Goal: Task Accomplishment & Management: Use online tool/utility

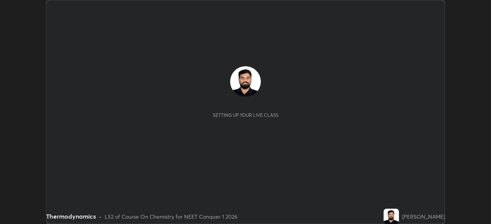
scroll to position [224, 490]
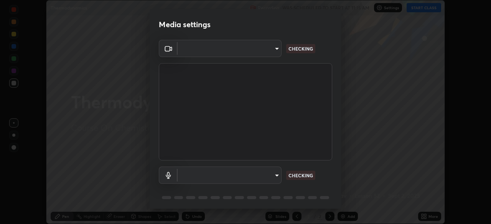
type input "1bbcfe3b1127be24ba7fa125fb83cb152f85e15c96893178e4a5d271d47187f7"
type input "communications"
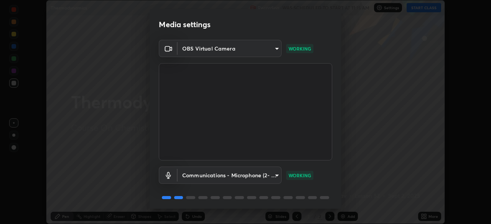
scroll to position [27, 0]
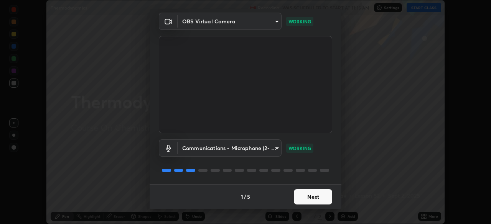
click at [307, 197] on button "Next" at bounding box center [313, 196] width 38 height 15
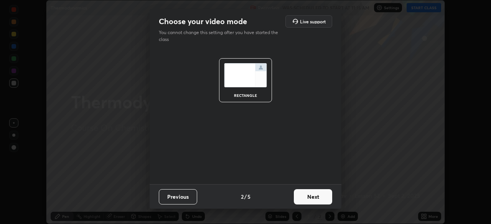
click at [322, 196] on button "Next" at bounding box center [313, 196] width 38 height 15
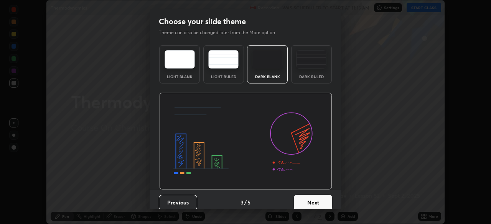
click at [313, 72] on div "Dark Ruled" at bounding box center [311, 64] width 41 height 38
click at [319, 202] on button "Next" at bounding box center [313, 202] width 38 height 15
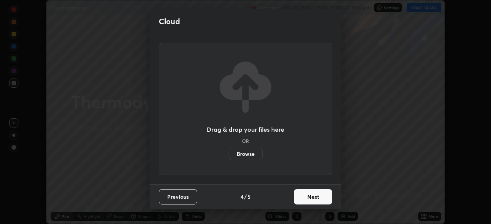
click at [317, 201] on button "Next" at bounding box center [313, 196] width 38 height 15
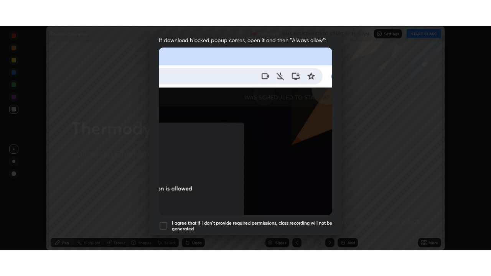
scroll to position [184, 0]
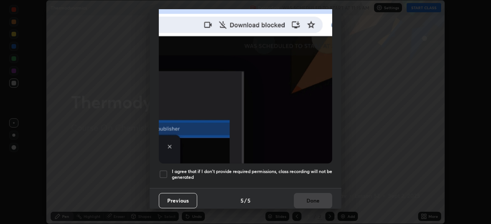
click at [317, 174] on h5 "I agree that if I don't provide required permissions, class recording will not …" at bounding box center [252, 175] width 160 height 12
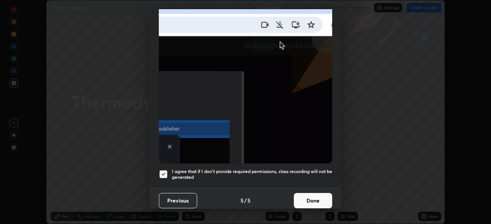
click at [311, 193] on button "Done" at bounding box center [313, 200] width 38 height 15
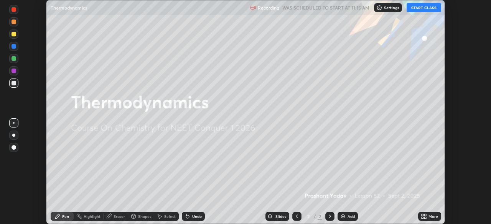
click at [426, 10] on button "START CLASS" at bounding box center [423, 7] width 35 height 9
click at [431, 218] on div "More" at bounding box center [433, 217] width 10 height 4
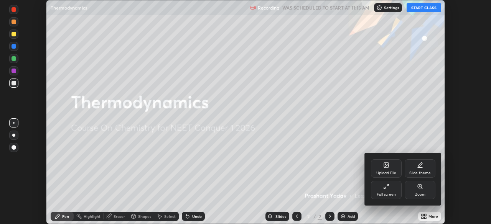
click at [384, 196] on div "Full screen" at bounding box center [385, 195] width 19 height 4
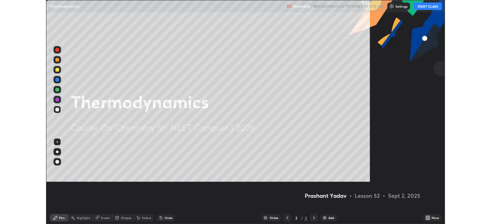
scroll to position [276, 491]
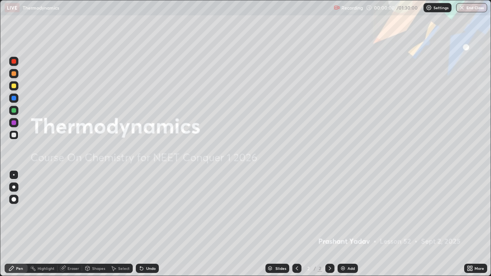
click at [347, 224] on div "Add" at bounding box center [350, 268] width 7 height 4
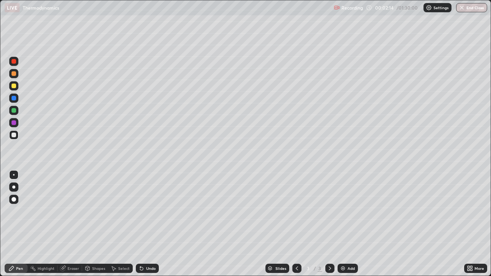
click at [12, 76] on div at bounding box center [14, 73] width 5 height 5
click at [14, 74] on div at bounding box center [14, 73] width 5 height 5
click at [71, 224] on div "Eraser" at bounding box center [73, 268] width 12 height 4
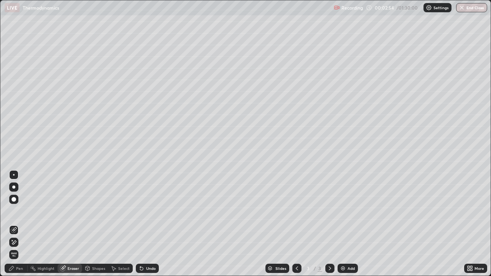
click at [20, 224] on div "Pen" at bounding box center [19, 268] width 7 height 4
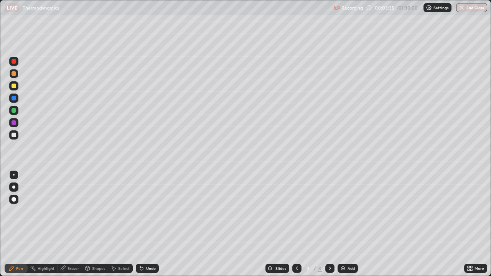
click at [145, 224] on div "Undo" at bounding box center [147, 268] width 23 height 9
click at [146, 224] on div "Undo" at bounding box center [151, 268] width 10 height 4
click at [153, 224] on div "Undo" at bounding box center [151, 268] width 10 height 4
click at [151, 224] on div "Undo" at bounding box center [151, 268] width 10 height 4
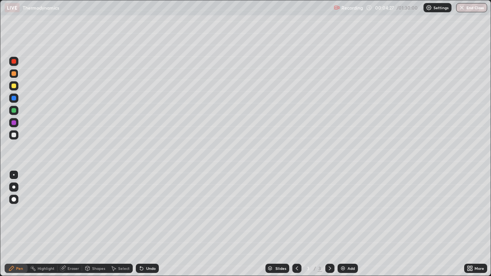
click at [148, 224] on div "Undo" at bounding box center [147, 268] width 23 height 9
click at [149, 224] on div "Undo" at bounding box center [147, 268] width 23 height 9
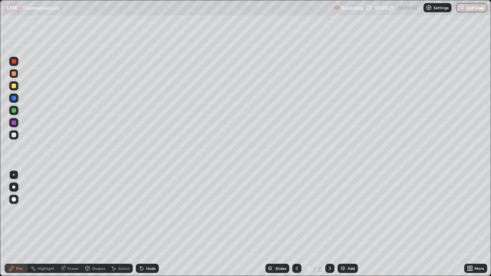
click at [150, 224] on div "Undo" at bounding box center [147, 268] width 23 height 9
click at [146, 224] on div "Undo" at bounding box center [151, 268] width 10 height 4
click at [147, 224] on div "Undo" at bounding box center [147, 268] width 23 height 9
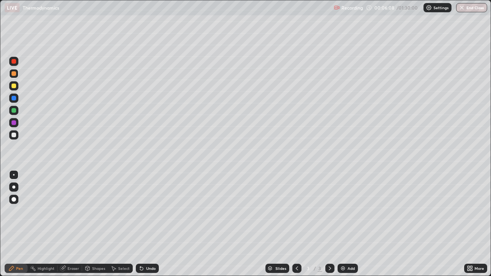
click at [149, 224] on div "Undo" at bounding box center [151, 268] width 10 height 4
click at [147, 224] on div "Undo" at bounding box center [151, 268] width 10 height 4
click at [344, 224] on img at bounding box center [343, 268] width 6 height 6
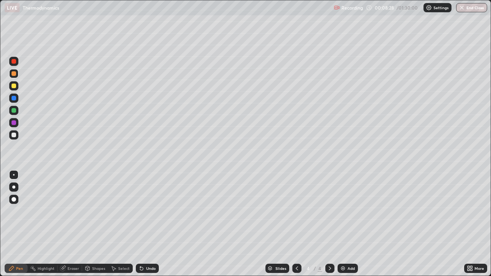
click at [149, 224] on div "Undo" at bounding box center [146, 268] width 26 height 15
click at [155, 224] on div "Undo" at bounding box center [146, 268] width 26 height 15
click at [150, 224] on div "Undo" at bounding box center [146, 268] width 26 height 15
click at [151, 224] on div "Undo" at bounding box center [146, 268] width 26 height 15
click at [150, 224] on div "Undo" at bounding box center [151, 268] width 10 height 4
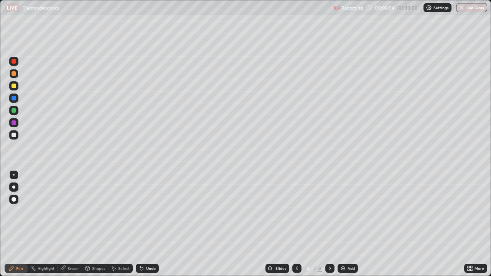
click at [150, 224] on div "Undo" at bounding box center [151, 268] width 10 height 4
click at [151, 224] on div "Undo" at bounding box center [147, 268] width 23 height 9
click at [150, 224] on div "Undo" at bounding box center [147, 268] width 23 height 9
click at [149, 224] on div "Undo" at bounding box center [147, 268] width 23 height 9
click at [147, 224] on div "Undo" at bounding box center [151, 268] width 10 height 4
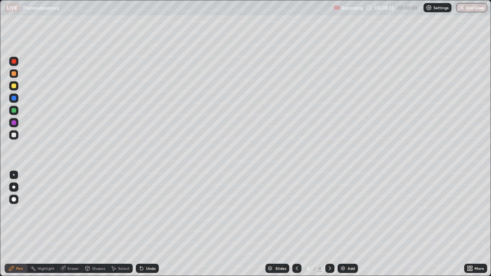
click at [146, 224] on div "Undo" at bounding box center [151, 268] width 10 height 4
click at [147, 224] on div "Undo" at bounding box center [151, 268] width 10 height 4
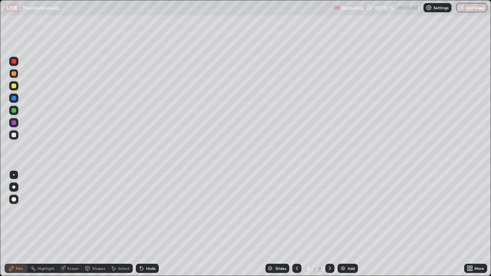
click at [344, 224] on img at bounding box center [343, 268] width 6 height 6
click at [346, 224] on div "Add" at bounding box center [347, 268] width 20 height 9
click at [71, 224] on div "Eraser" at bounding box center [73, 268] width 12 height 4
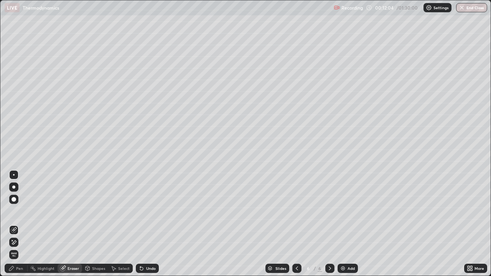
click at [21, 224] on div "Pen" at bounding box center [19, 268] width 7 height 4
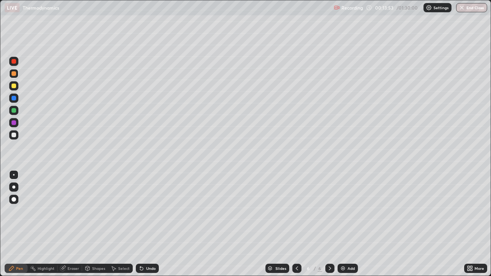
click at [296, 224] on icon at bounding box center [297, 268] width 6 height 6
click at [327, 224] on div at bounding box center [329, 268] width 9 height 9
click at [344, 224] on img at bounding box center [343, 268] width 6 height 6
click at [148, 224] on div "Undo" at bounding box center [151, 268] width 10 height 4
click at [150, 224] on div "Undo" at bounding box center [151, 268] width 10 height 4
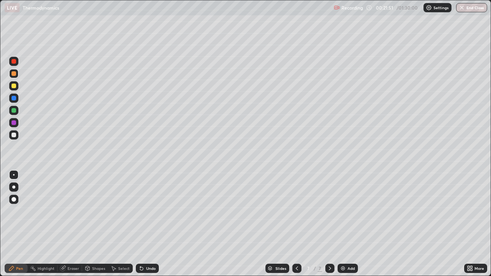
click at [348, 224] on div "Add" at bounding box center [350, 268] width 7 height 4
click at [352, 224] on div "Add" at bounding box center [350, 268] width 7 height 4
click at [150, 224] on div "Undo" at bounding box center [151, 268] width 10 height 4
click at [342, 224] on img at bounding box center [343, 268] width 6 height 6
click at [16, 64] on div at bounding box center [13, 61] width 9 height 9
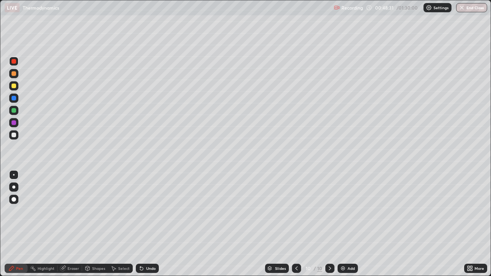
click at [352, 224] on div "Add" at bounding box center [347, 268] width 20 height 9
click at [14, 74] on div at bounding box center [14, 73] width 5 height 5
click at [151, 224] on div "Undo" at bounding box center [151, 268] width 10 height 4
click at [148, 224] on div "Undo" at bounding box center [147, 268] width 23 height 9
click at [147, 224] on div "Undo" at bounding box center [147, 268] width 23 height 9
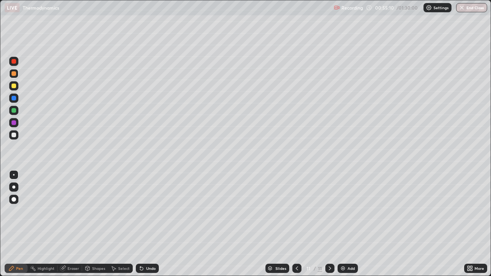
click at [346, 224] on div "Add" at bounding box center [347, 268] width 20 height 9
click at [147, 224] on div "Undo" at bounding box center [147, 268] width 23 height 9
click at [350, 224] on div "Add" at bounding box center [350, 268] width 7 height 4
click at [348, 224] on div "Add" at bounding box center [350, 268] width 7 height 4
click at [344, 224] on img at bounding box center [343, 268] width 6 height 6
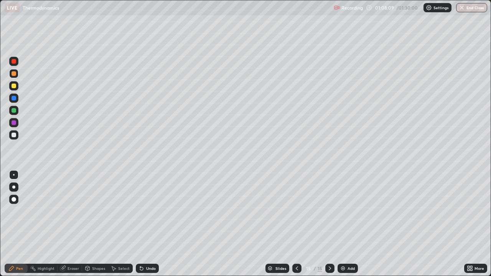
click at [344, 224] on img at bounding box center [343, 268] width 6 height 6
click at [337, 224] on div "Add" at bounding box center [347, 268] width 20 height 9
click at [148, 224] on div "Undo" at bounding box center [147, 268] width 23 height 9
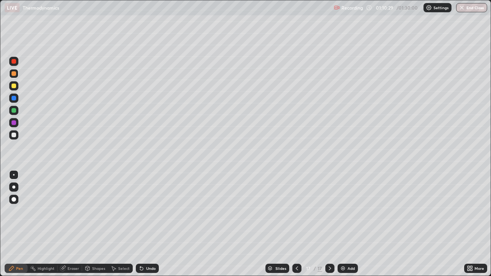
click at [148, 224] on div "Undo" at bounding box center [147, 268] width 23 height 9
click at [149, 224] on div "Undo" at bounding box center [151, 268] width 10 height 4
click at [150, 224] on div "Undo" at bounding box center [151, 268] width 10 height 4
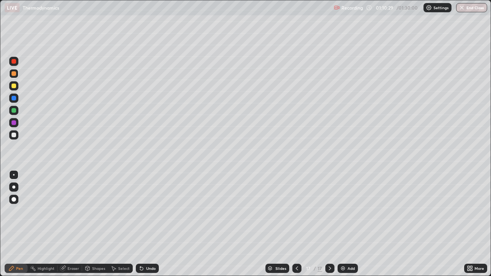
click at [150, 224] on div "Undo" at bounding box center [151, 268] width 10 height 4
click at [148, 224] on div "Undo" at bounding box center [151, 268] width 10 height 4
click at [145, 224] on div "Undo" at bounding box center [147, 268] width 23 height 9
click at [143, 224] on icon at bounding box center [141, 268] width 6 height 6
click at [151, 224] on div "Undo" at bounding box center [151, 268] width 10 height 4
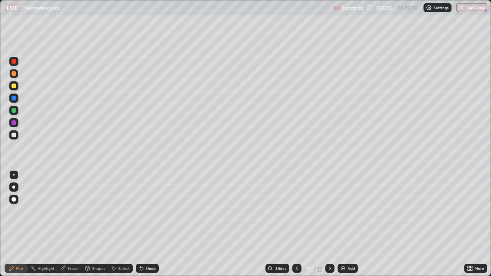
click at [150, 224] on div "Undo" at bounding box center [151, 268] width 10 height 4
click at [149, 224] on div "Undo" at bounding box center [151, 268] width 10 height 4
click at [150, 224] on div "Undo" at bounding box center [147, 268] width 23 height 9
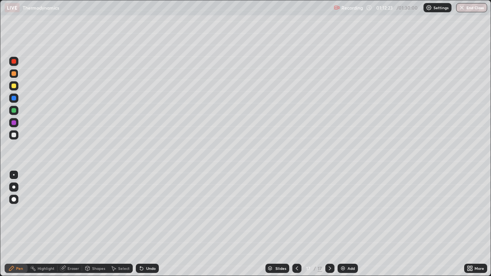
click at [149, 224] on div "Undo" at bounding box center [147, 268] width 23 height 9
click at [148, 224] on div "Undo" at bounding box center [147, 268] width 23 height 9
click at [155, 224] on div "Undo" at bounding box center [147, 268] width 23 height 9
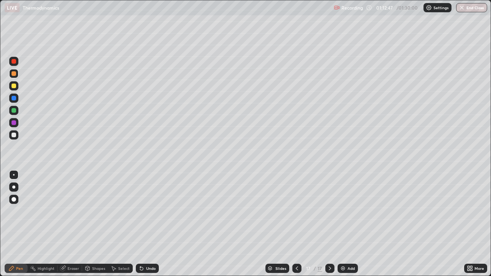
click at [151, 224] on div "Undo" at bounding box center [147, 268] width 23 height 9
click at [150, 224] on div "Undo" at bounding box center [147, 268] width 23 height 9
click at [152, 224] on div "Undo" at bounding box center [147, 268] width 23 height 9
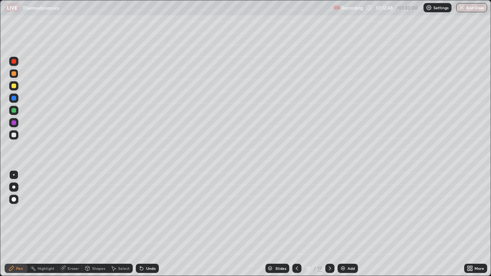
click at [152, 224] on div "Undo" at bounding box center [147, 268] width 23 height 9
click at [153, 224] on div "Undo" at bounding box center [147, 268] width 23 height 9
click at [152, 224] on div "Undo" at bounding box center [147, 268] width 23 height 9
click at [151, 224] on div "Undo" at bounding box center [147, 268] width 23 height 9
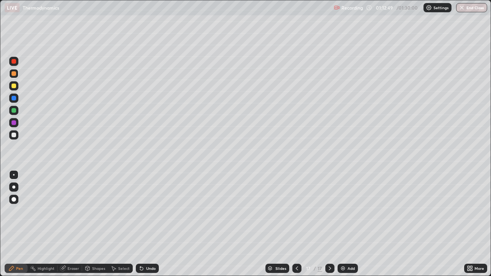
click at [149, 224] on div "Undo" at bounding box center [147, 268] width 23 height 9
click at [75, 224] on div "Eraser" at bounding box center [73, 268] width 12 height 4
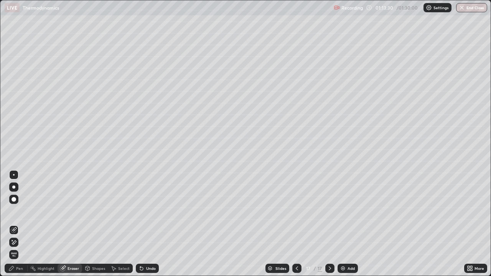
click at [22, 224] on div "Pen" at bounding box center [16, 268] width 23 height 9
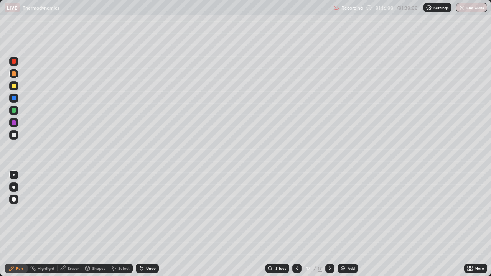
click at [14, 63] on div at bounding box center [14, 61] width 5 height 5
click at [352, 224] on div "Add" at bounding box center [350, 268] width 7 height 4
click at [470, 10] on button "End Class" at bounding box center [472, 7] width 30 height 9
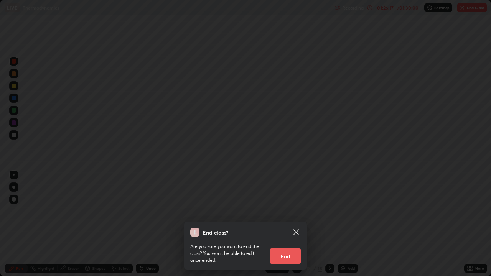
click at [288, 224] on button "End" at bounding box center [285, 255] width 31 height 15
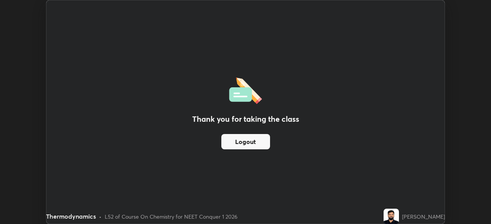
scroll to position [38114, 37848]
